Goal: Entertainment & Leisure: Consume media (video, audio)

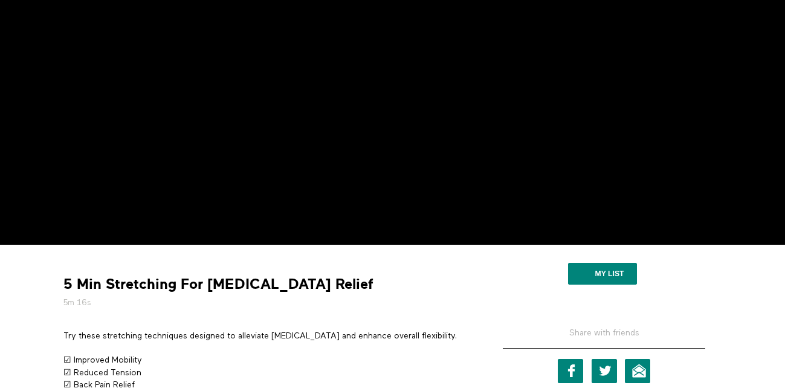
scroll to position [134, 0]
